Goal: Find specific page/section: Find specific page/section

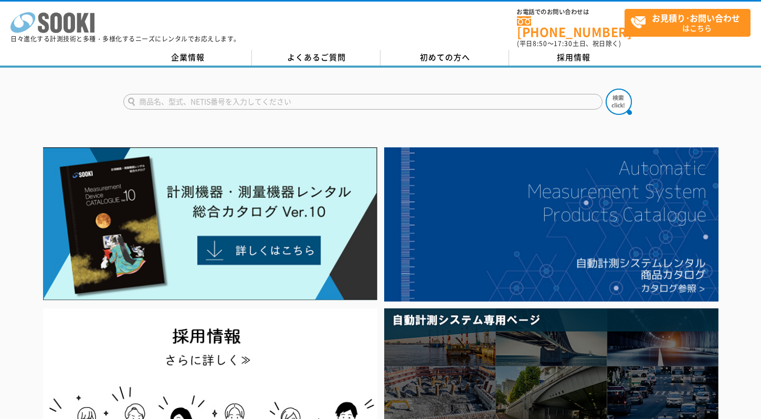
click at [58, 20] on icon at bounding box center [56, 23] width 12 height 20
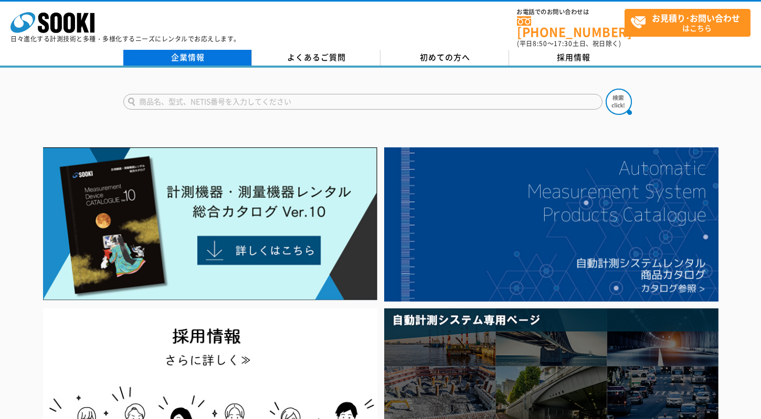
click at [197, 50] on link "企業情報" at bounding box center [187, 58] width 129 height 16
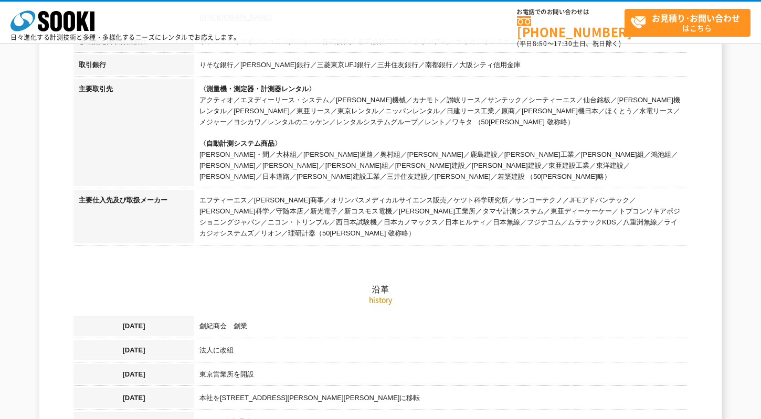
scroll to position [458, 0]
